Goal: Obtain resource: Download file/media

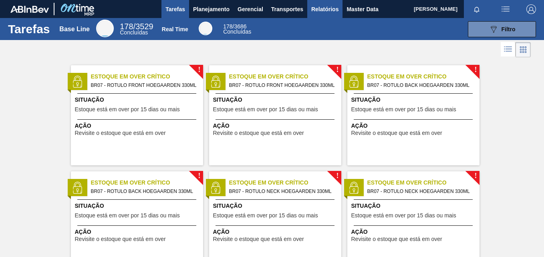
click at [321, 7] on span "Relatórios" at bounding box center [324, 9] width 27 height 10
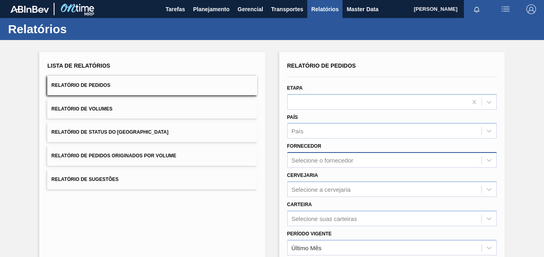
click at [324, 162] on div "Selecione o fornecedor" at bounding box center [392, 160] width 210 height 16
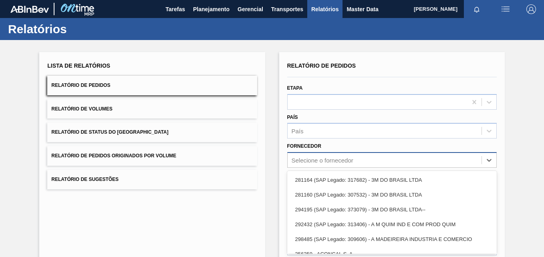
scroll to position [37, 0]
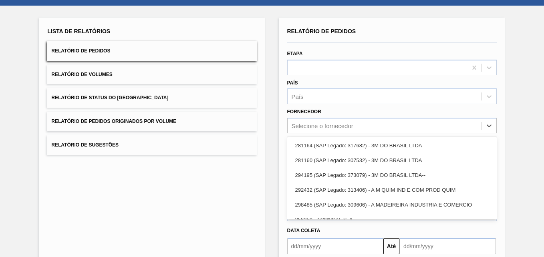
paste input "289877"
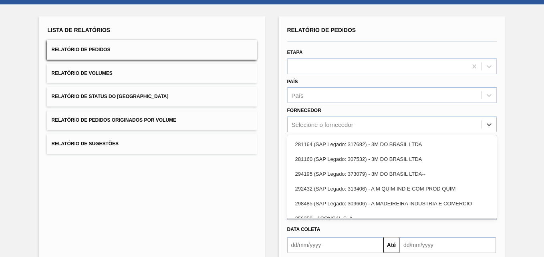
type input "289877"
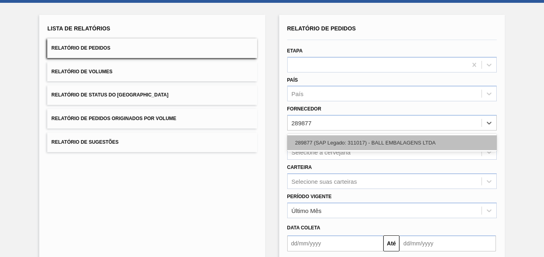
click at [338, 143] on div "289877 (SAP Legado: 311017) - BALL EMBALAGENS LTDA" at bounding box center [392, 143] width 210 height 15
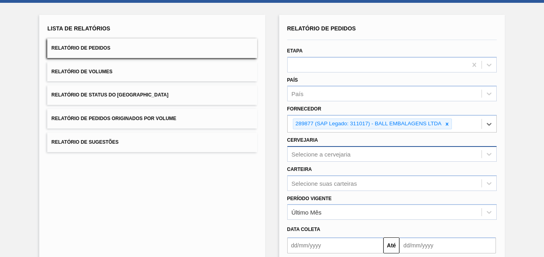
click at [316, 154] on div "Selecione a cervejaria" at bounding box center [392, 154] width 210 height 16
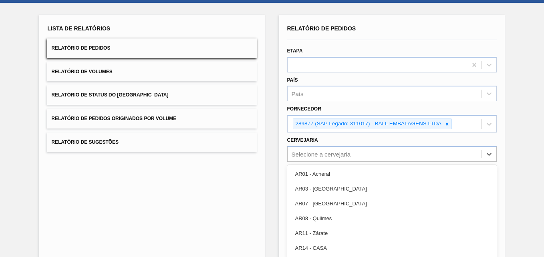
scroll to position [69, 0]
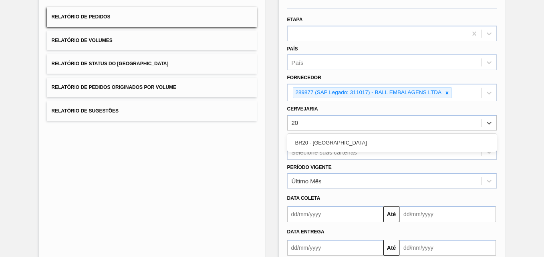
type input "2"
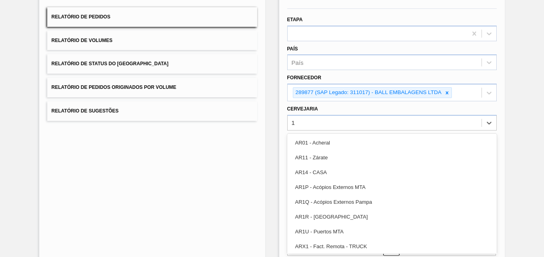
type input "19"
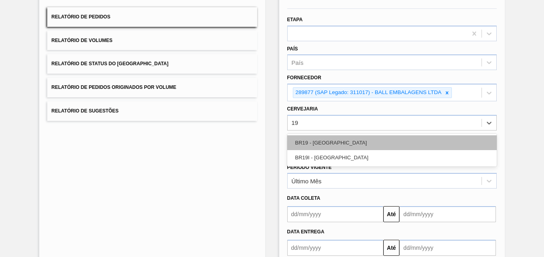
click at [344, 144] on div "BR19 - [GEOGRAPHIC_DATA]" at bounding box center [392, 143] width 210 height 15
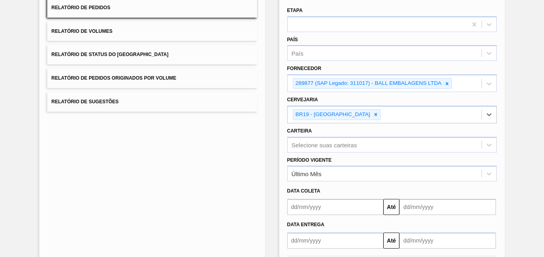
scroll to position [118, 0]
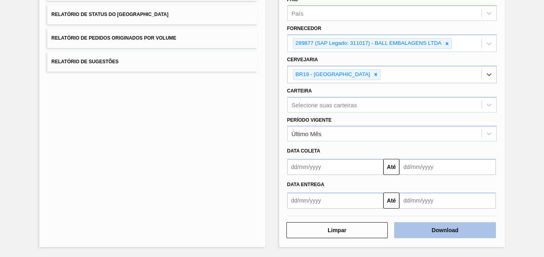
click at [448, 228] on button "Download" at bounding box center [445, 230] width 102 height 16
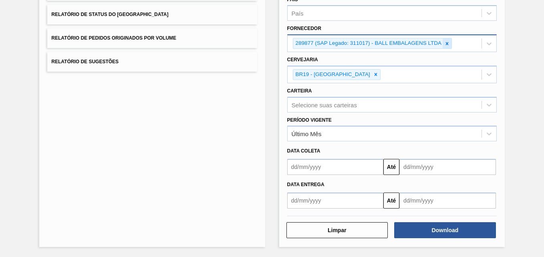
click at [449, 43] on icon at bounding box center [448, 44] width 6 height 6
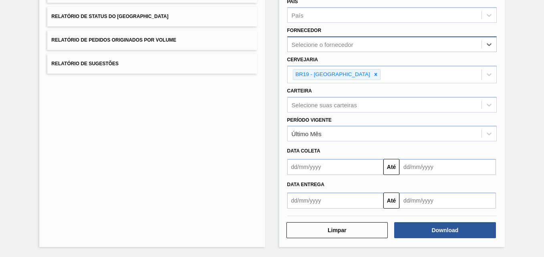
paste input "289877"
type input "289877"
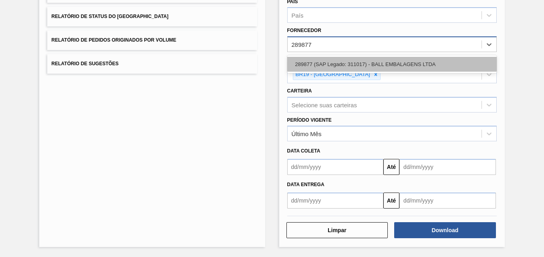
click at [322, 65] on div "289877 (SAP Legado: 311017) - BALL EMBALAGENS LTDA" at bounding box center [392, 64] width 210 height 15
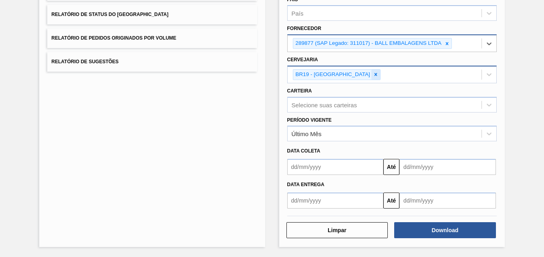
click at [373, 76] on icon at bounding box center [376, 75] width 6 height 6
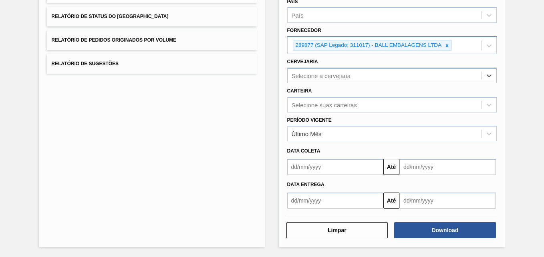
scroll to position [116, 0]
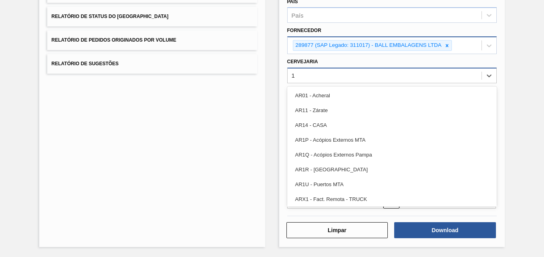
type input "19"
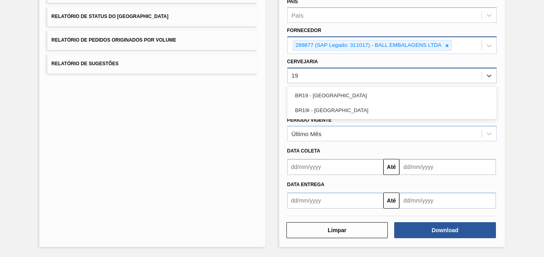
click at [327, 99] on div "BR19 - [GEOGRAPHIC_DATA]" at bounding box center [392, 95] width 210 height 15
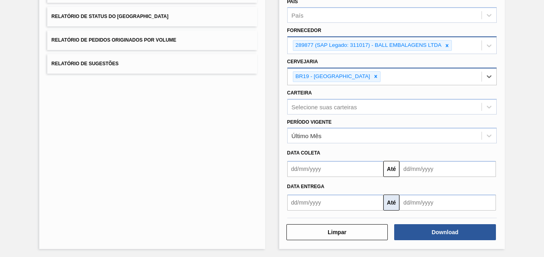
scroll to position [118, 0]
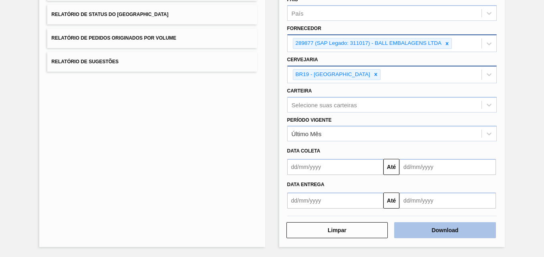
click at [423, 226] on button "Download" at bounding box center [445, 230] width 102 height 16
